Goal: Information Seeking & Learning: Learn about a topic

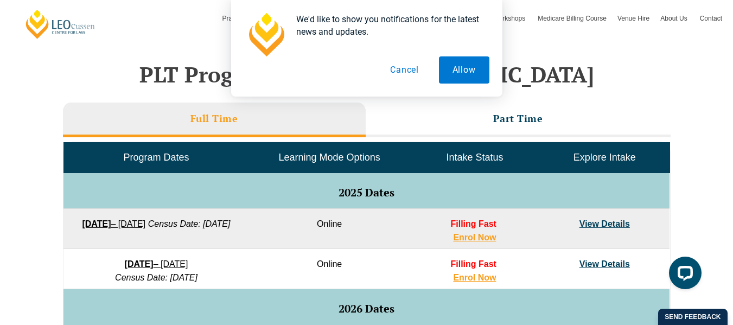
scroll to position [443, 0]
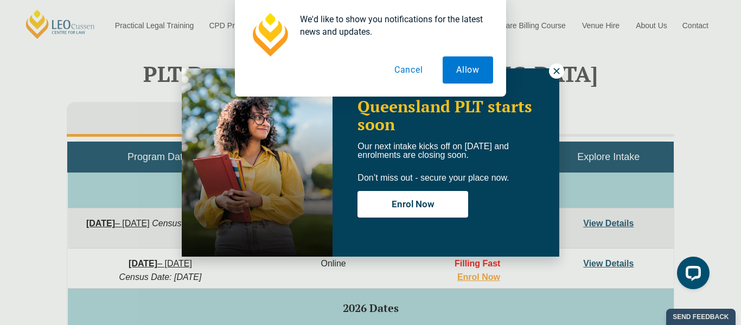
click at [394, 66] on button "Cancel" at bounding box center [409, 69] width 56 height 27
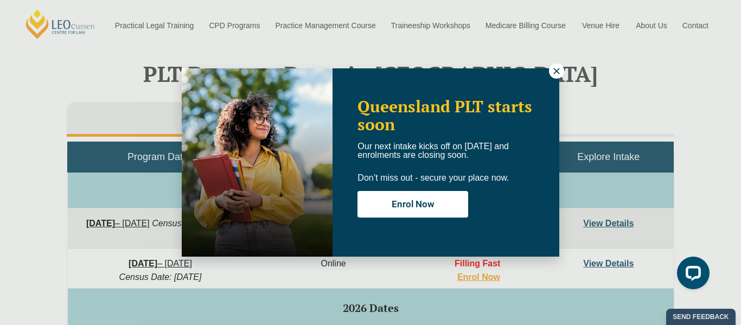
click at [555, 70] on icon at bounding box center [556, 71] width 6 height 6
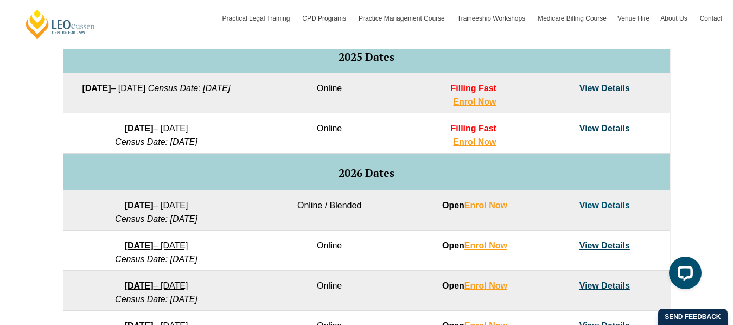
scroll to position [579, 0]
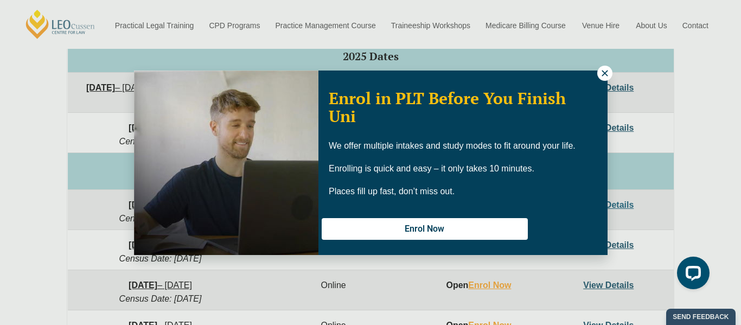
click at [602, 78] on button at bounding box center [604, 73] width 15 height 15
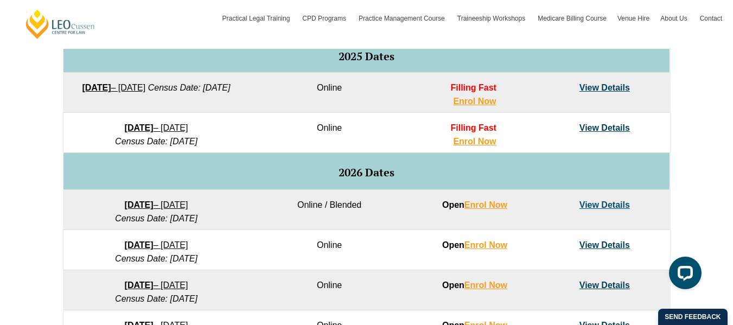
click at [601, 91] on link "View Details" at bounding box center [604, 87] width 50 height 9
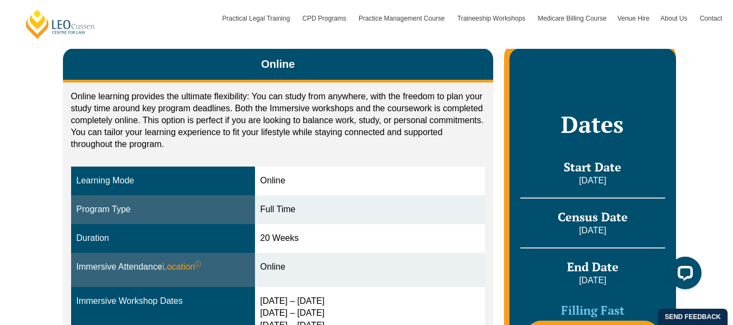
scroll to position [195, 0]
